Goal: Task Accomplishment & Management: Manage account settings

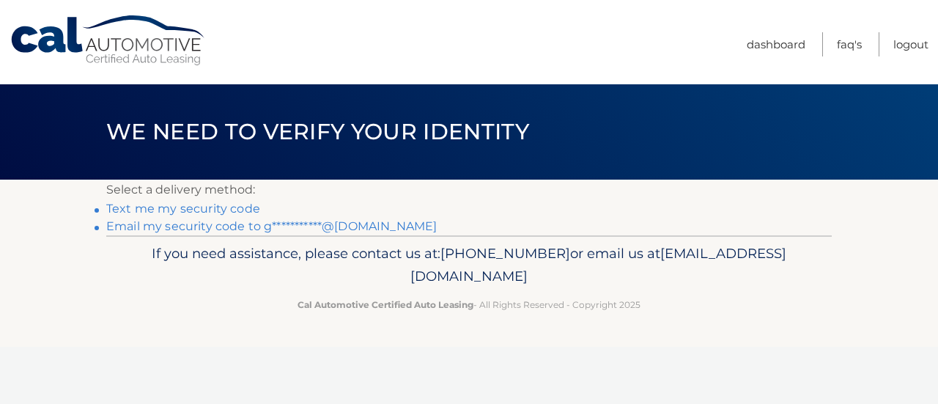
click at [133, 226] on link "**********" at bounding box center [271, 226] width 330 height 14
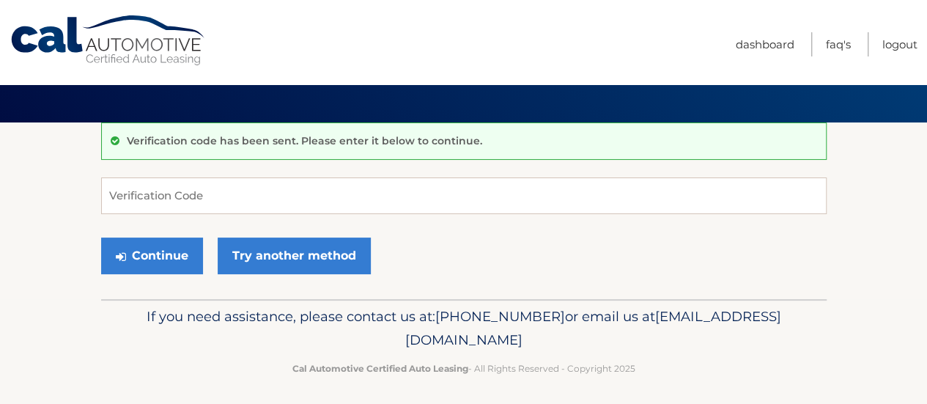
scroll to position [62, 0]
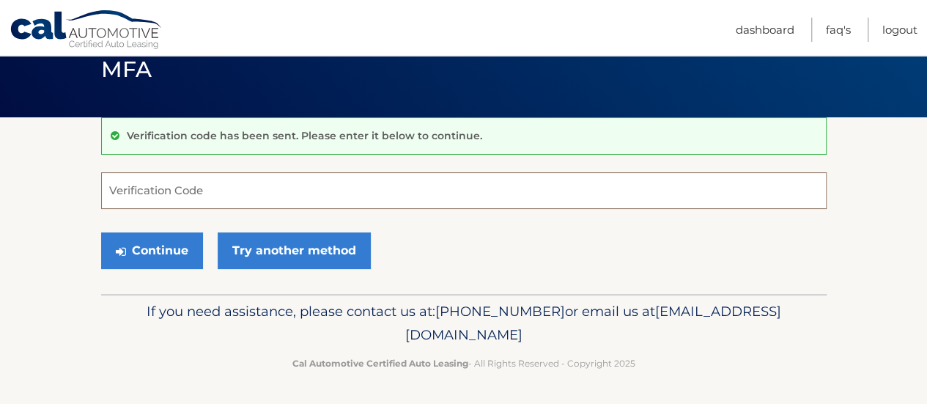
click at [130, 195] on input "Verification Code" at bounding box center [463, 190] width 725 height 37
type input "164007"
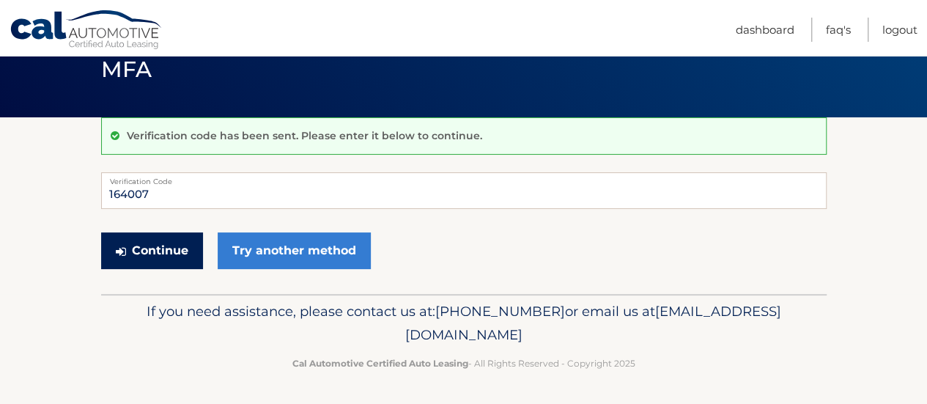
click at [141, 252] on button "Continue" at bounding box center [152, 250] width 102 height 37
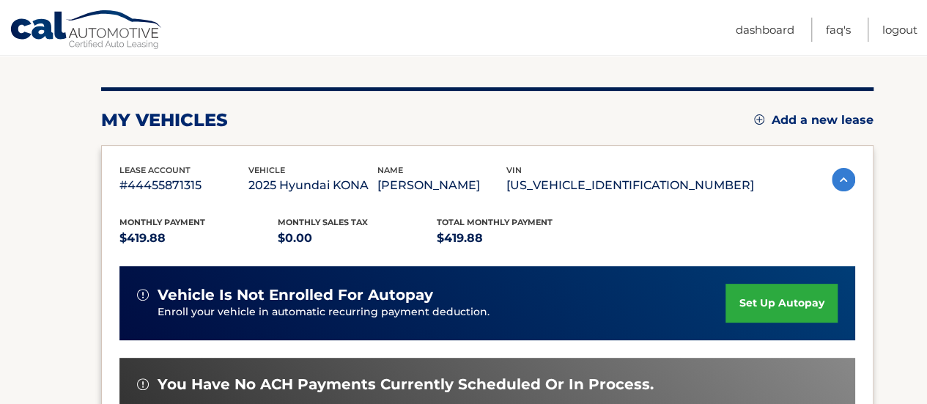
scroll to position [158, 0]
click at [763, 300] on link "set up autopay" at bounding box center [780, 303] width 111 height 39
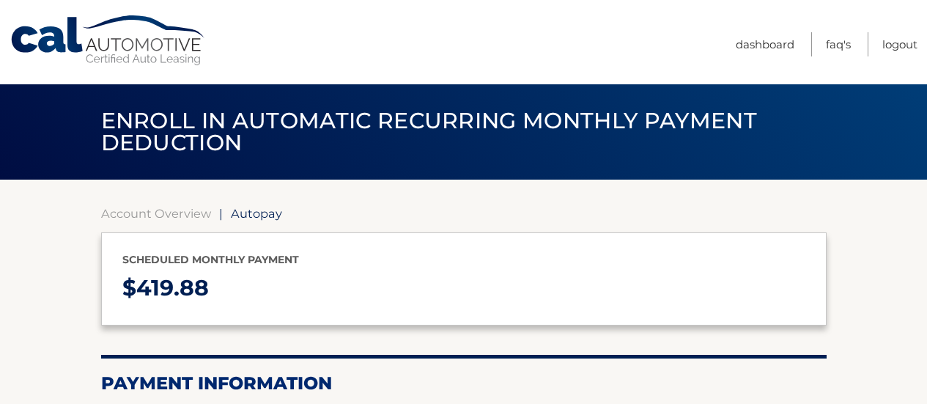
select select "NTEzYWI1YTgtYjgwZi00YTA3LTkzZmYtNmZkMDkyMGY2N2Rl"
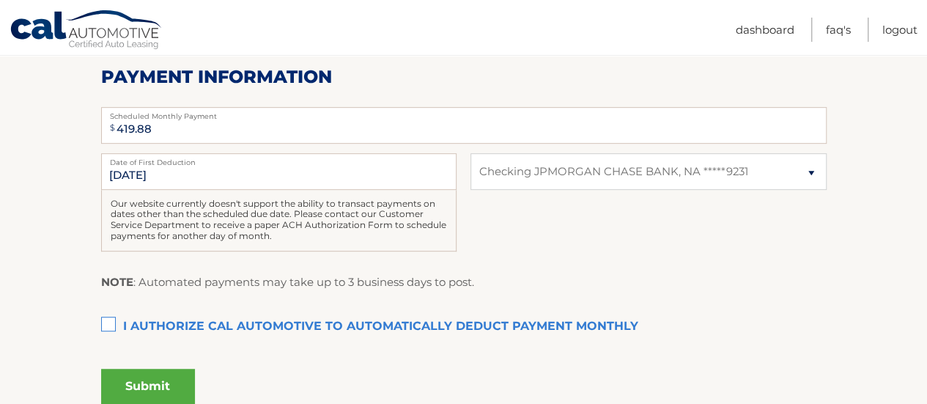
scroll to position [309, 0]
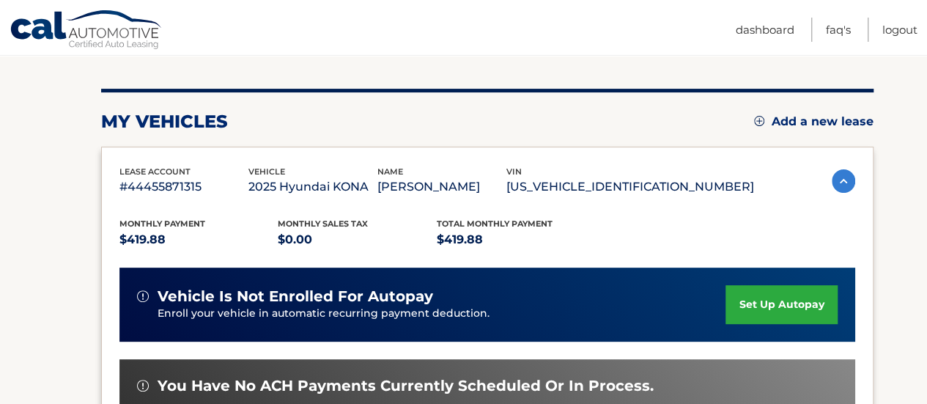
scroll to position [160, 0]
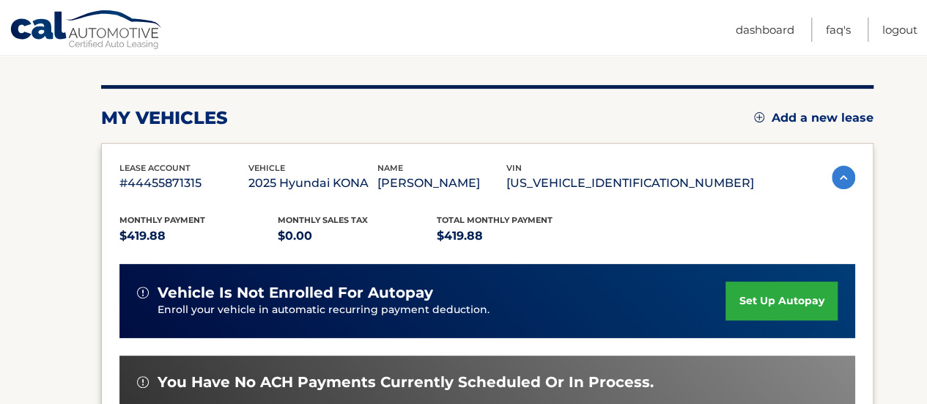
click at [790, 305] on link "set up autopay" at bounding box center [780, 300] width 111 height 39
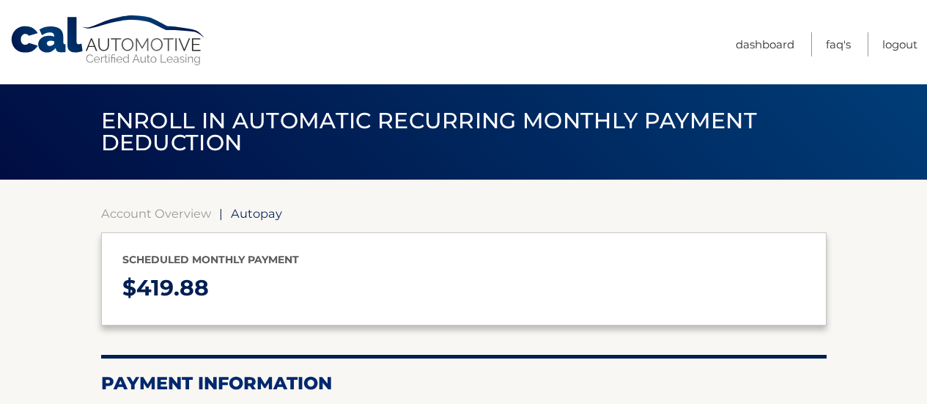
select select "NTEzYWI1YTgtYjgwZi00YTA3LTkzZmYtNmZkMDkyMGY2N2Rl"
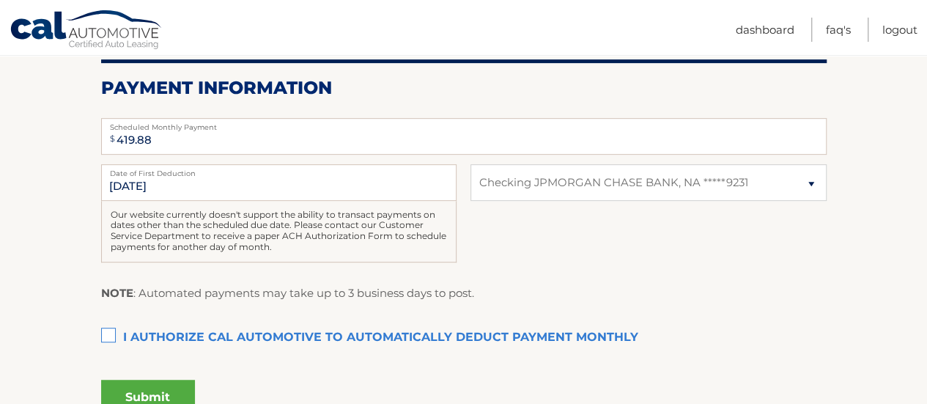
scroll to position [299, 0]
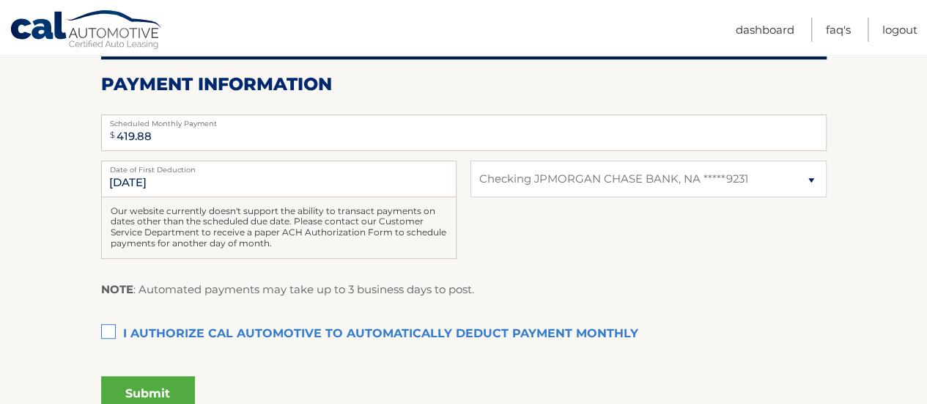
click at [106, 336] on label "I authorize cal automotive to automatically deduct payment monthly This checkbo…" at bounding box center [463, 333] width 725 height 29
click at [0, 0] on input "I authorize cal automotive to automatically deduct payment monthly This checkbo…" at bounding box center [0, 0] width 0 height 0
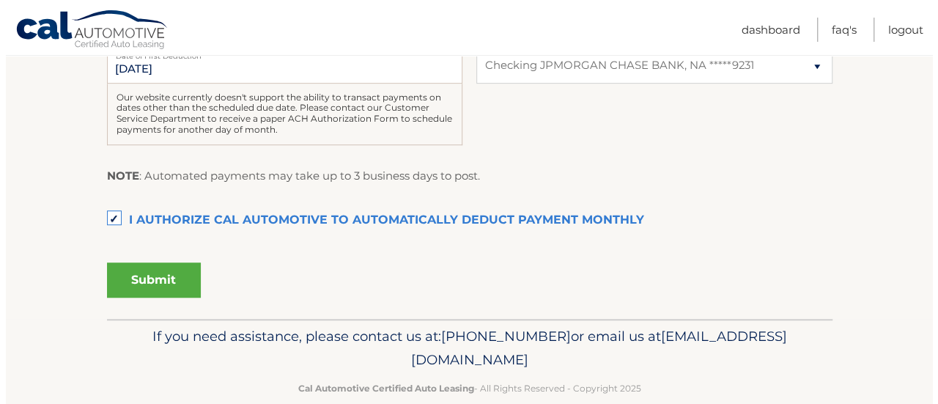
scroll to position [404, 0]
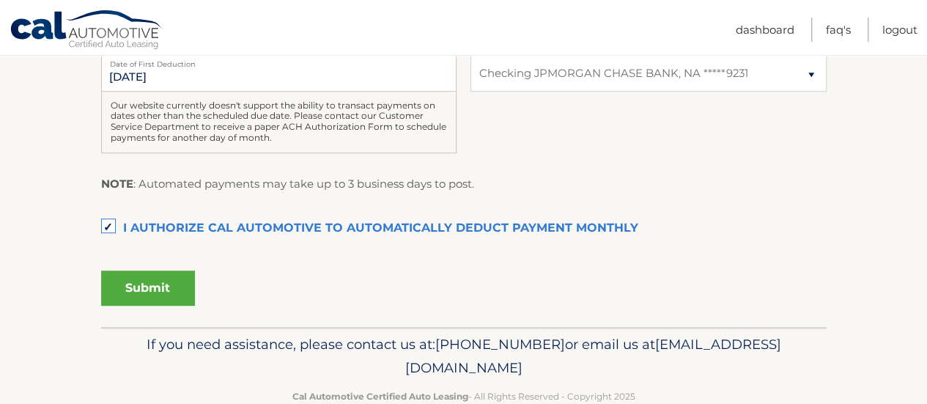
click at [147, 291] on button "Submit" at bounding box center [148, 287] width 94 height 35
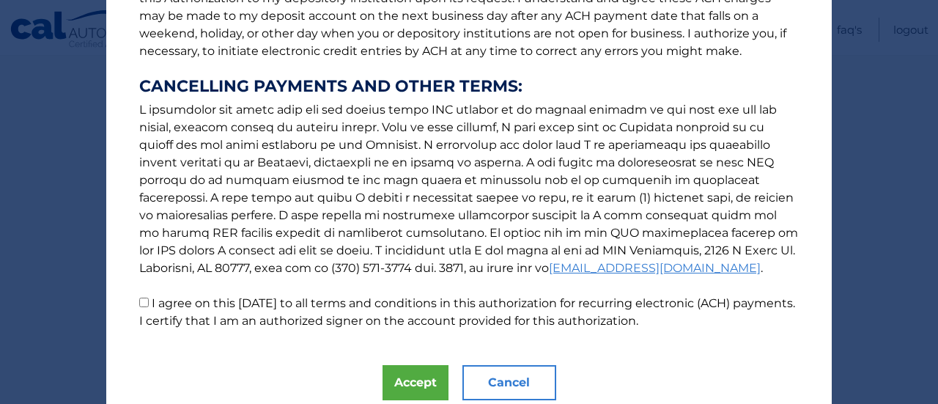
scroll to position [288, 0]
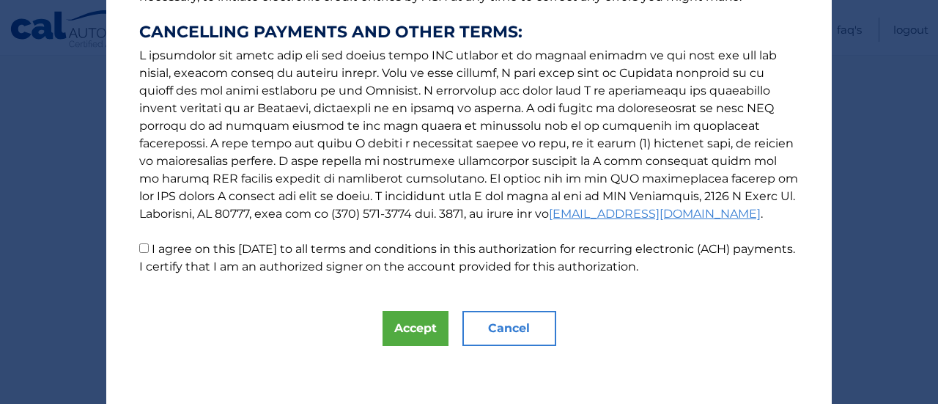
click at [139, 249] on input "I agree on this 09/24/2025 to all terms and conditions in this authorization fo…" at bounding box center [144, 248] width 10 height 10
checkbox input "true"
click at [413, 324] on button "Accept" at bounding box center [415, 328] width 66 height 35
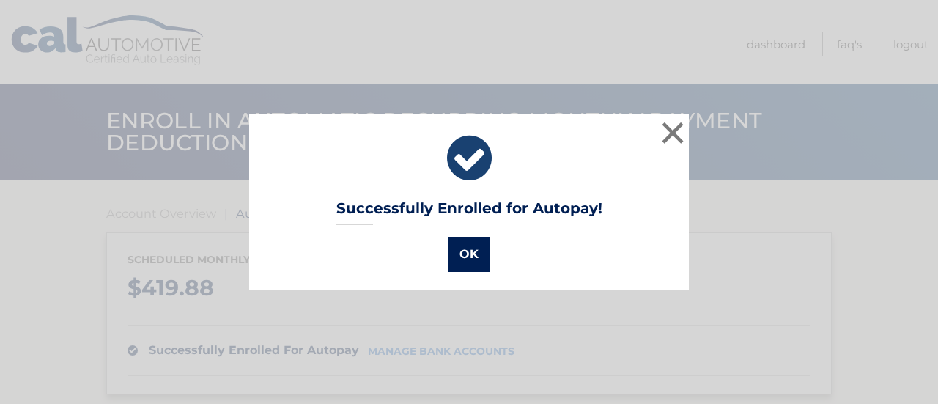
click at [470, 256] on button "OK" at bounding box center [469, 254] width 42 height 35
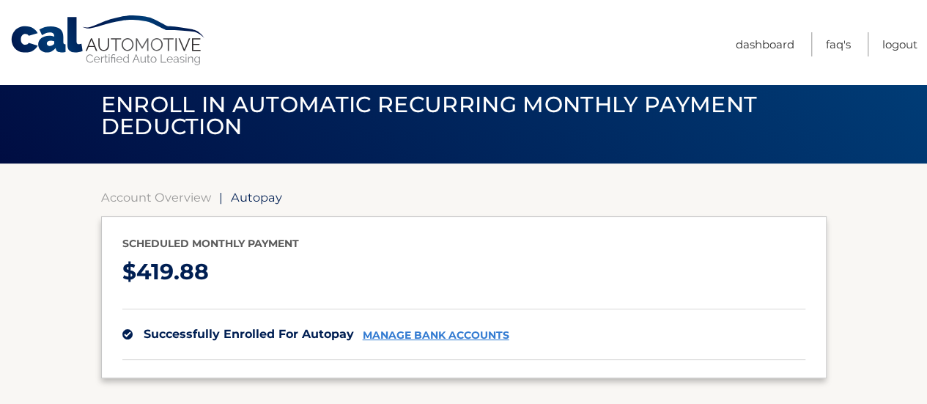
scroll to position [18, 0]
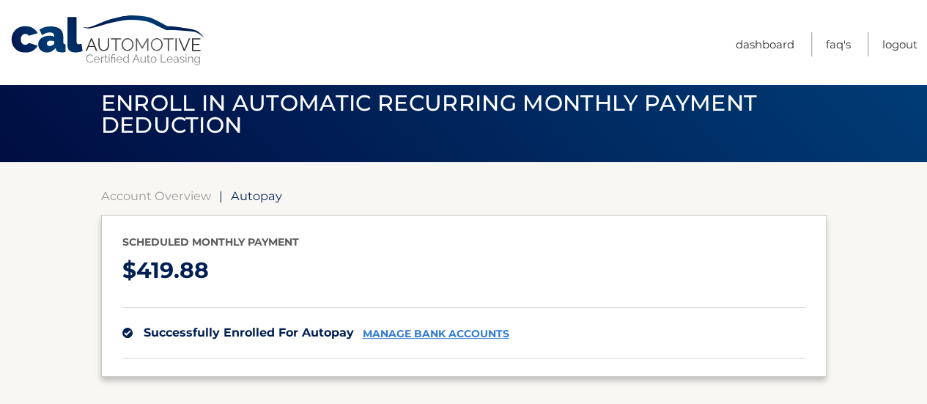
click at [898, 56] on link "Logout" at bounding box center [899, 44] width 35 height 24
